Goal: Navigation & Orientation: Understand site structure

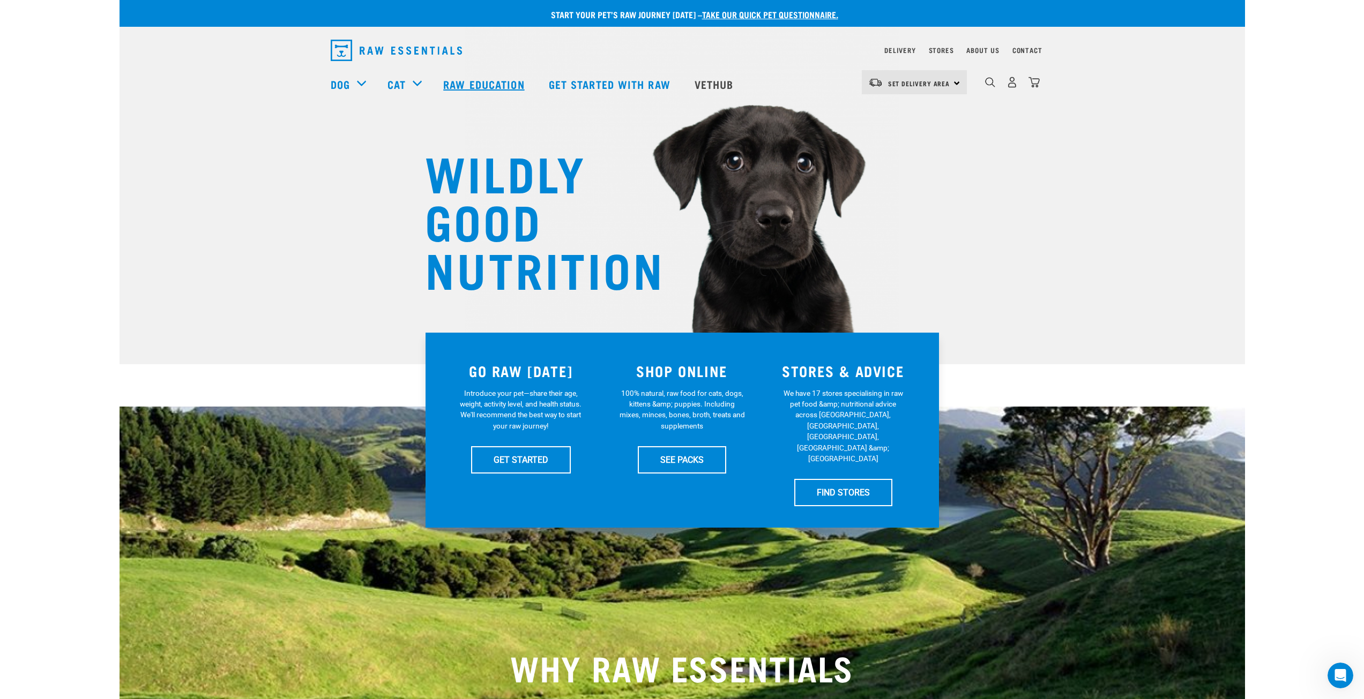
click at [473, 86] on link "Raw Education" at bounding box center [485, 84] width 105 height 43
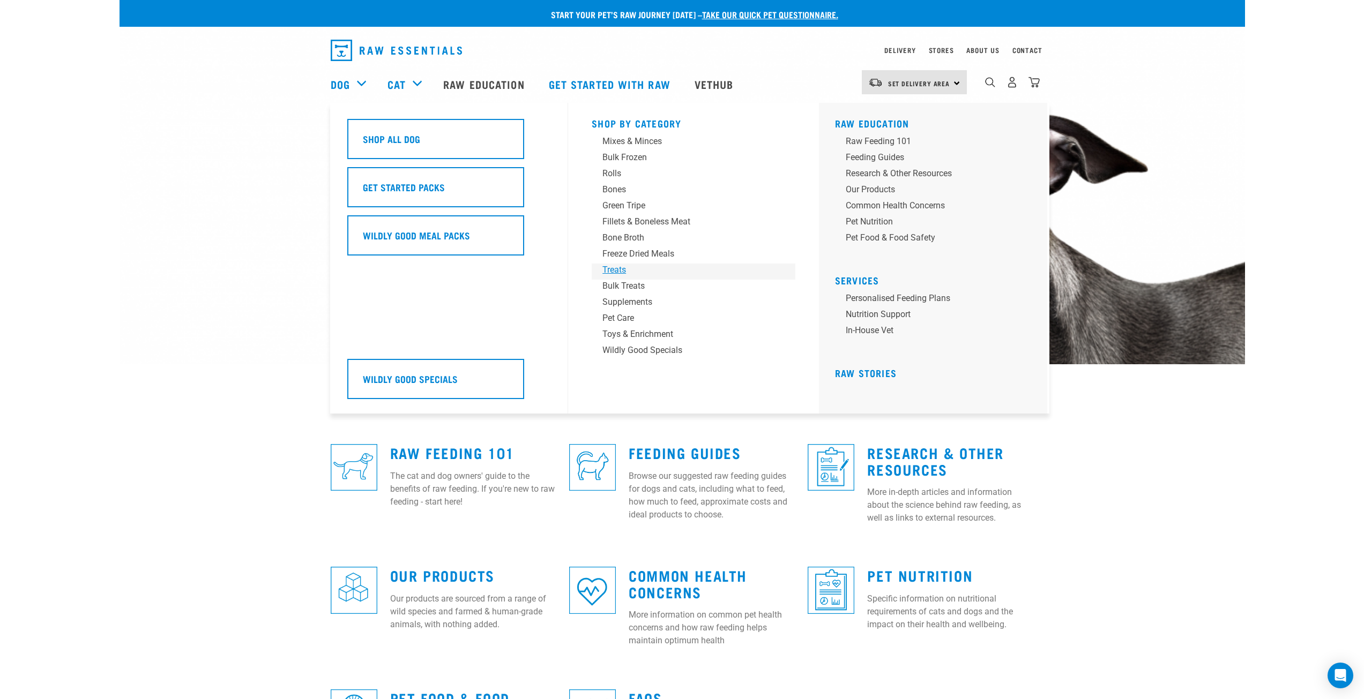
click at [616, 272] on div "Treats" at bounding box center [685, 270] width 167 height 13
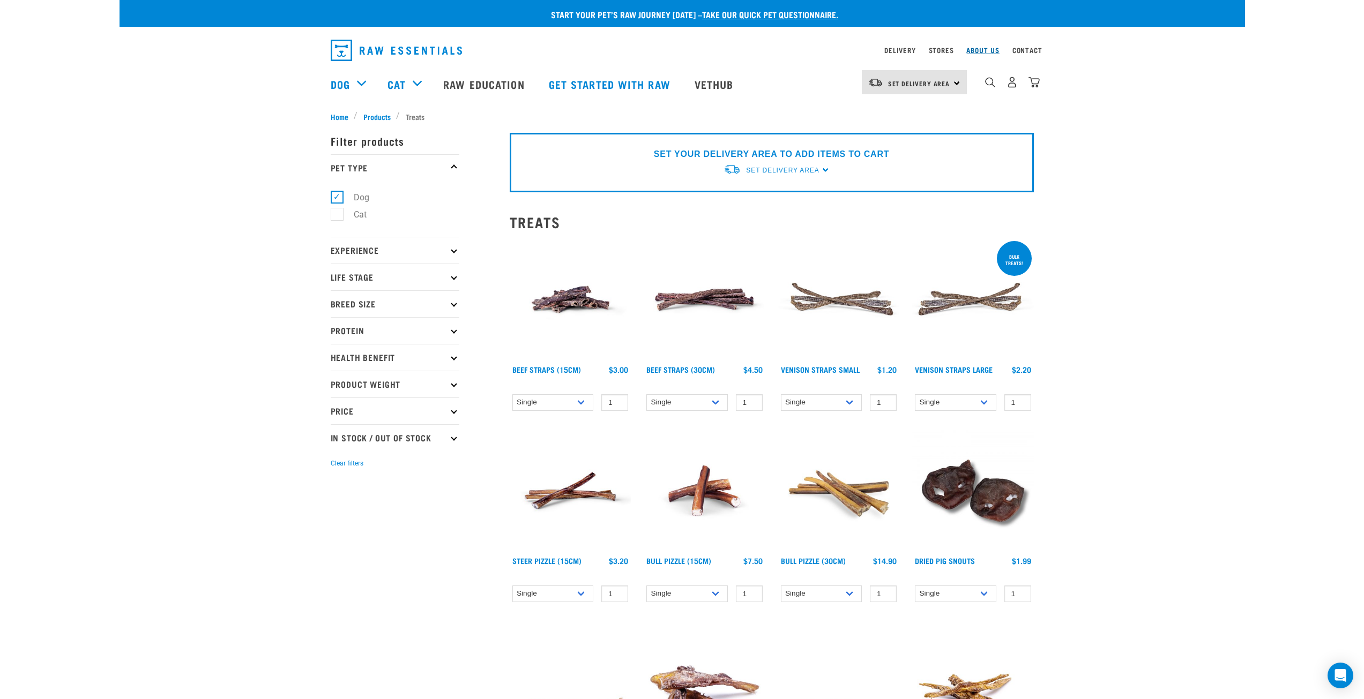
click at [987, 52] on link "About Us" at bounding box center [982, 50] width 33 height 4
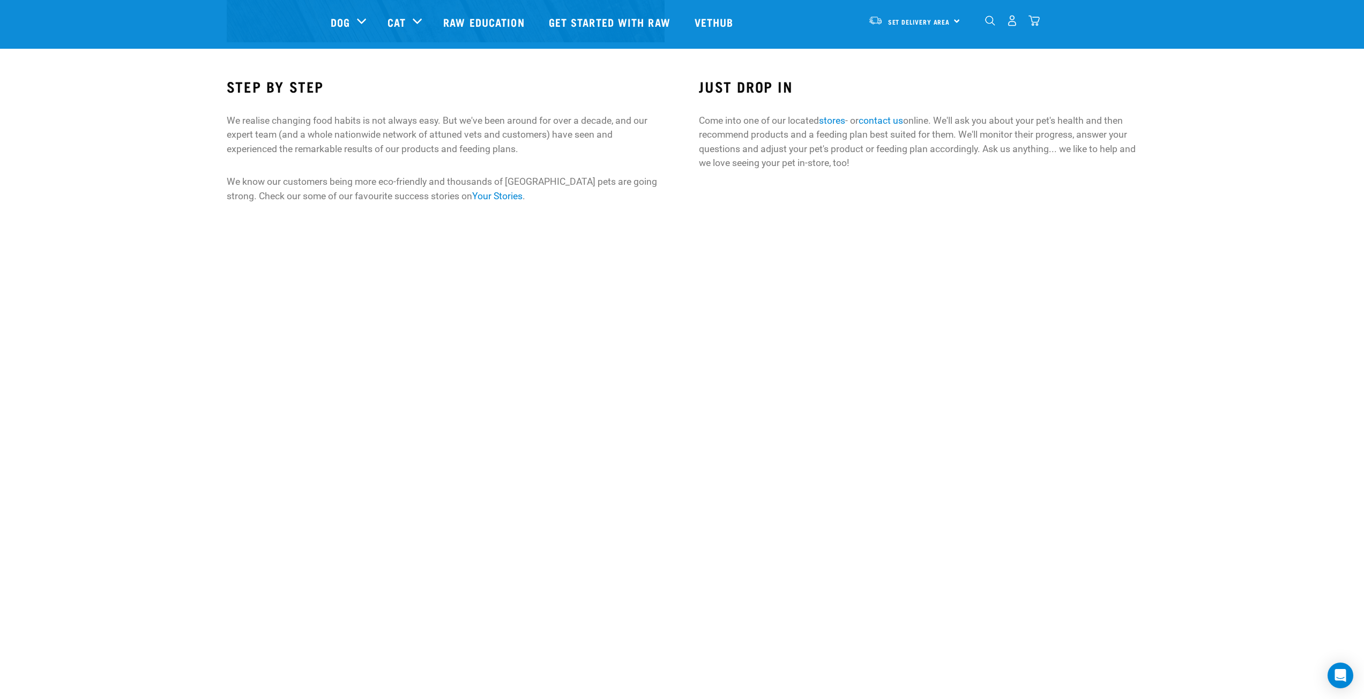
scroll to position [965, 0]
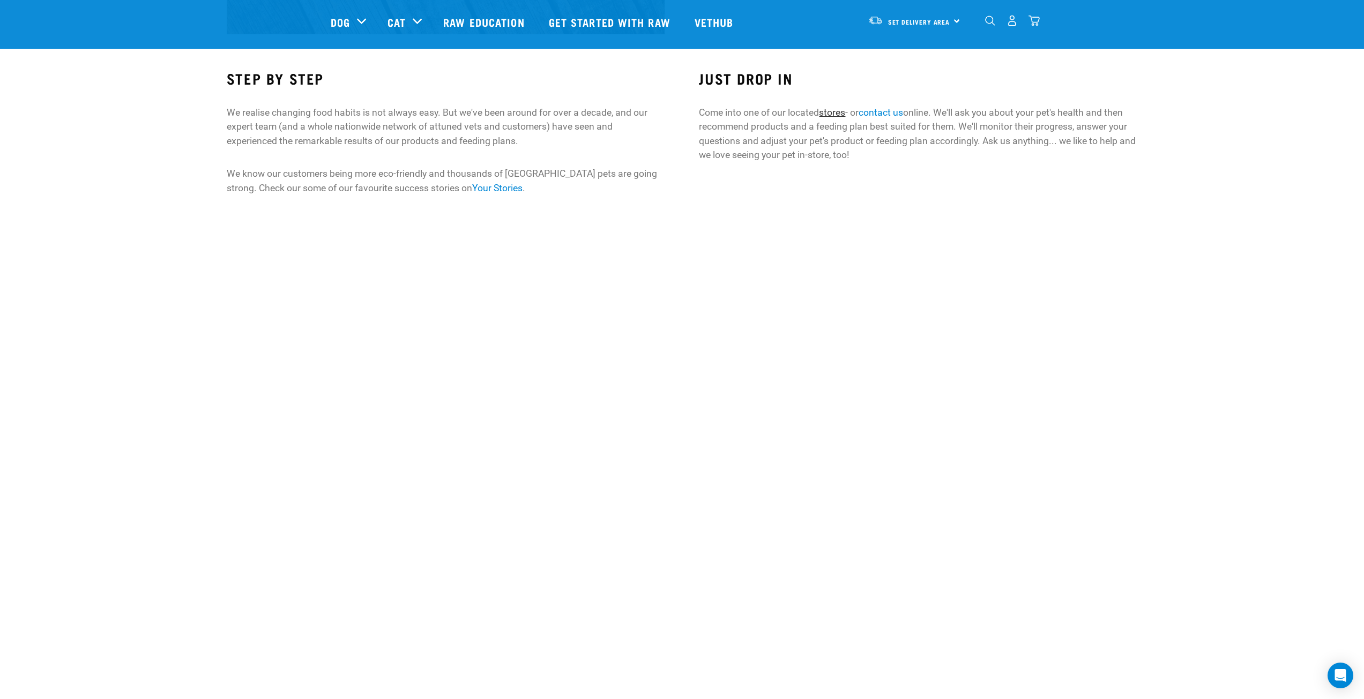
click at [835, 110] on link "stores" at bounding box center [832, 112] width 26 height 11
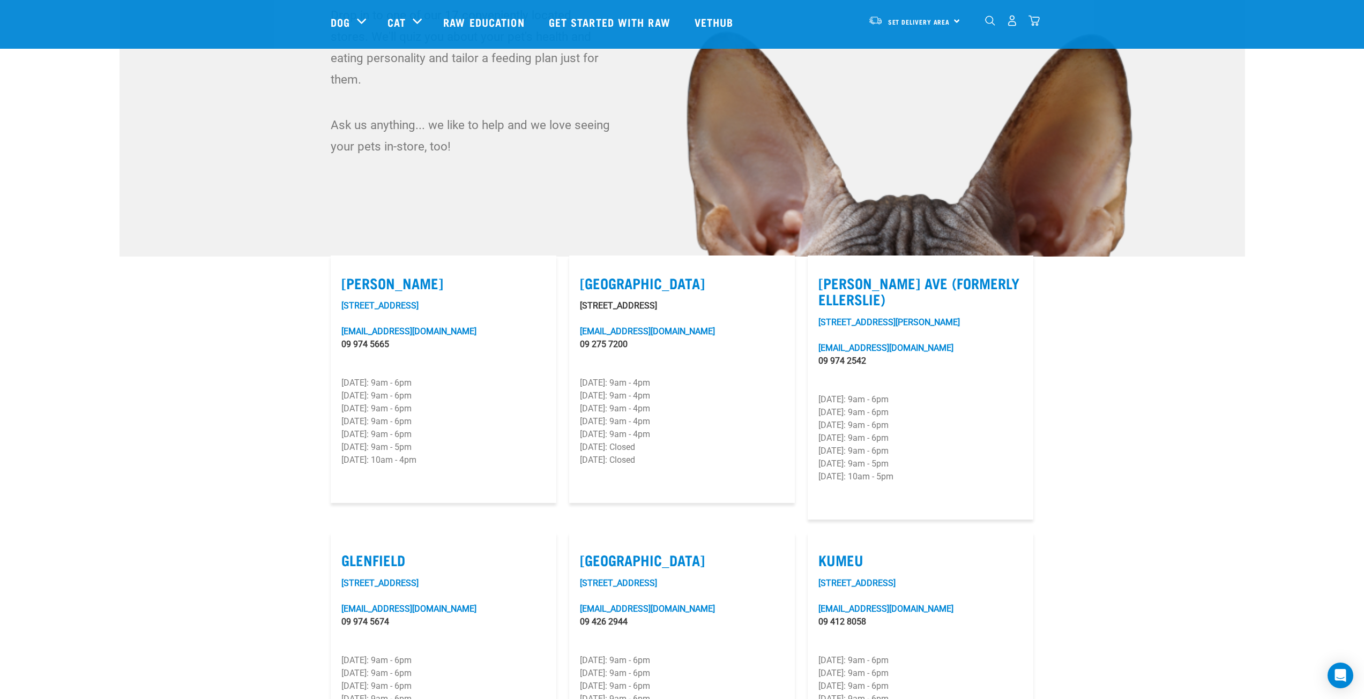
scroll to position [107, 0]
click at [458, 19] on link "Raw Education" at bounding box center [485, 22] width 105 height 43
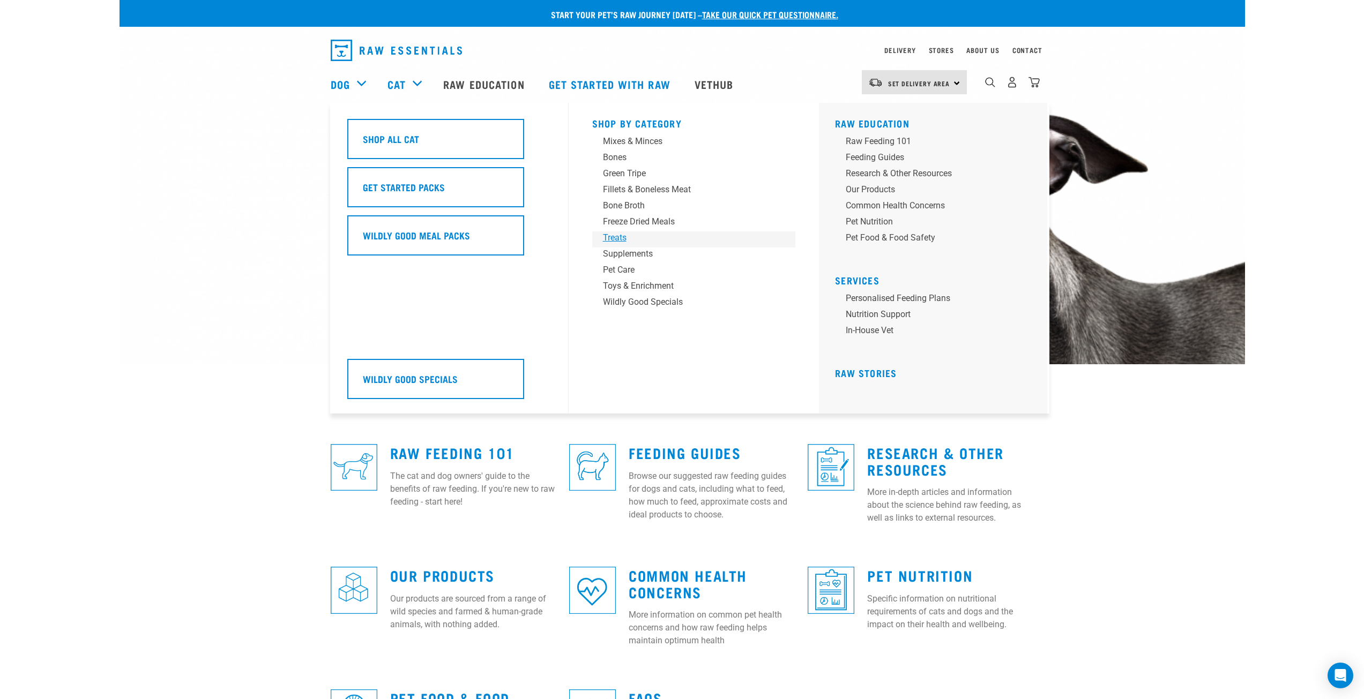
click at [615, 240] on div "Treats" at bounding box center [686, 238] width 167 height 13
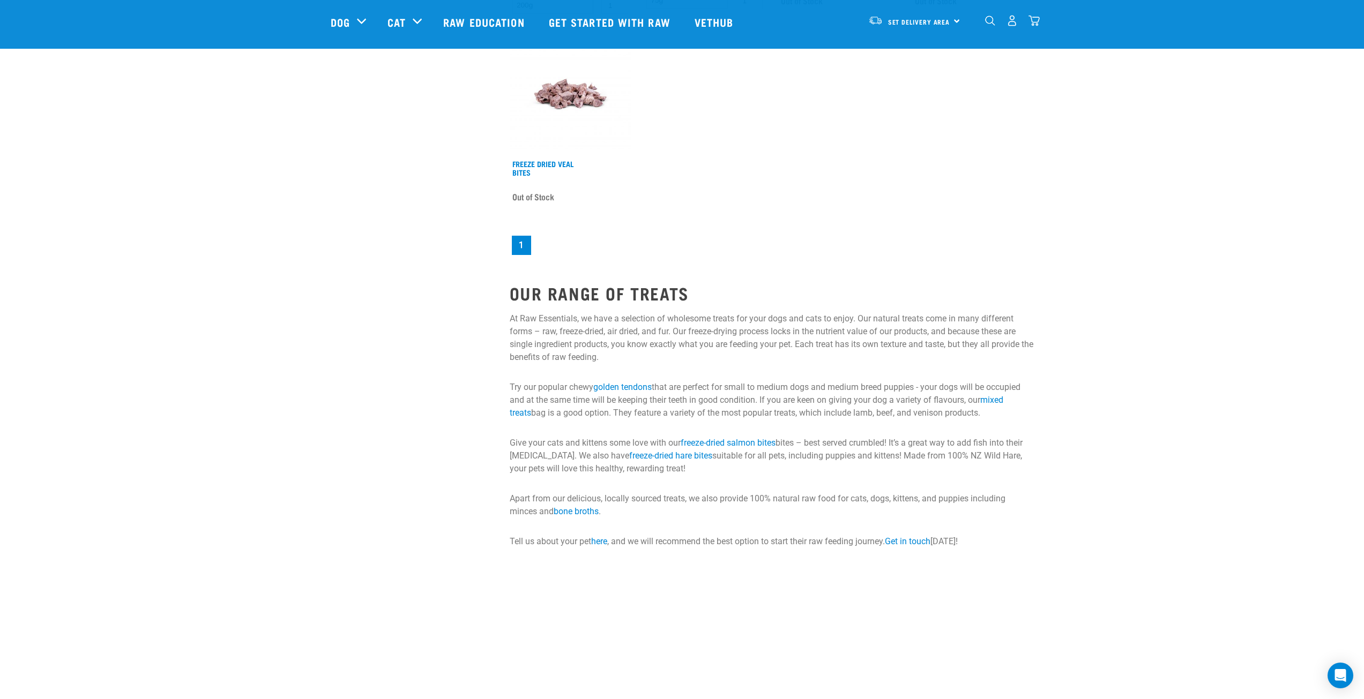
scroll to position [804, 0]
